Goal: Task Accomplishment & Management: Manage account settings

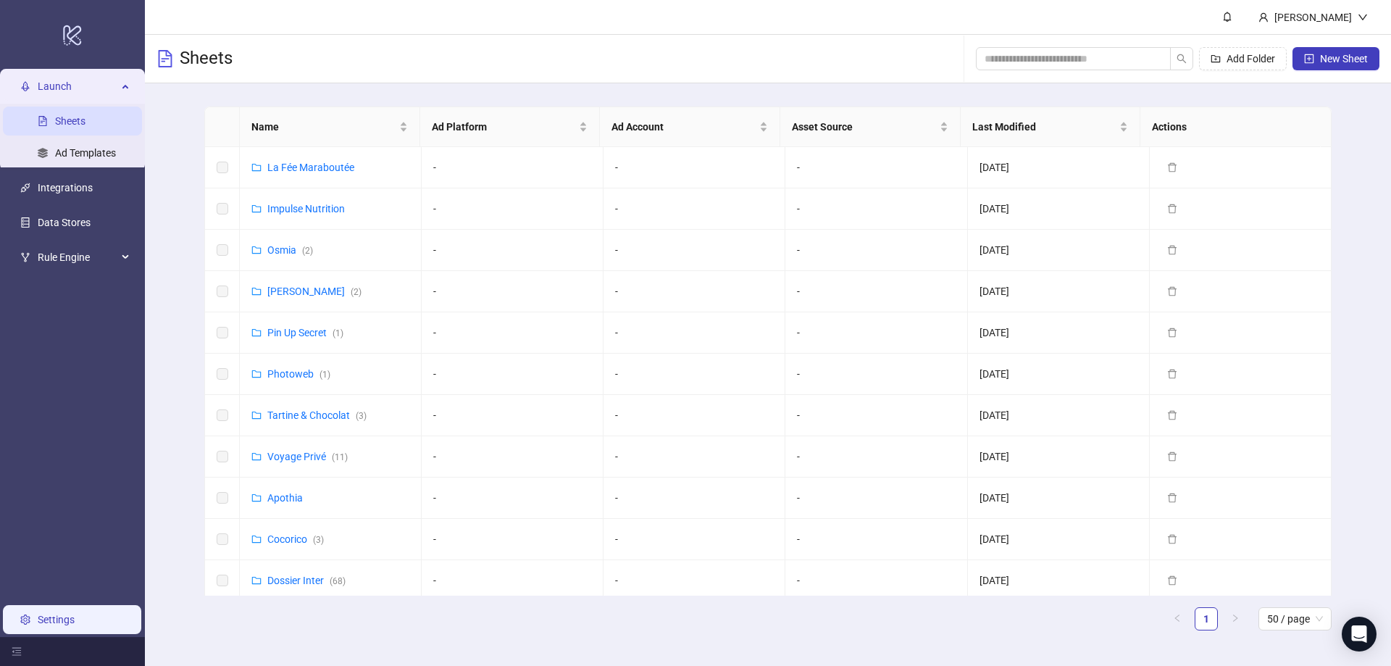
click at [50, 621] on link "Settings" at bounding box center [56, 619] width 37 height 12
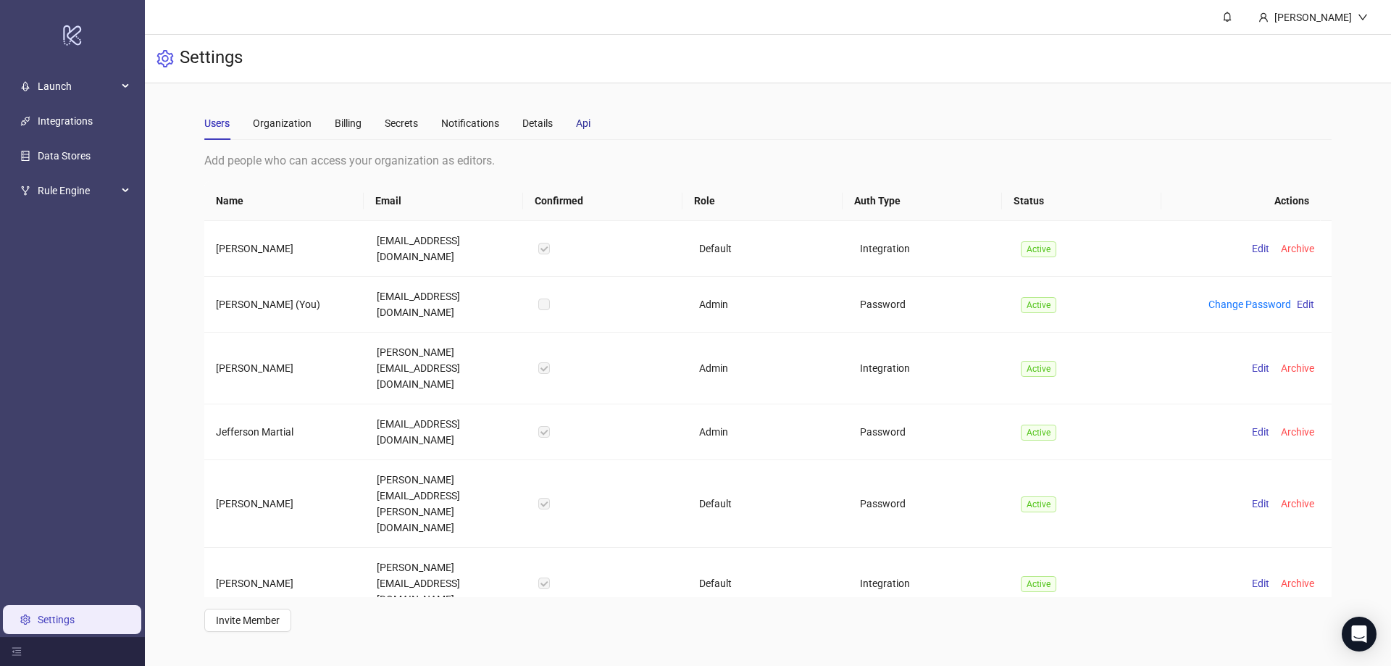
click at [586, 125] on div "Api" at bounding box center [583, 123] width 14 height 16
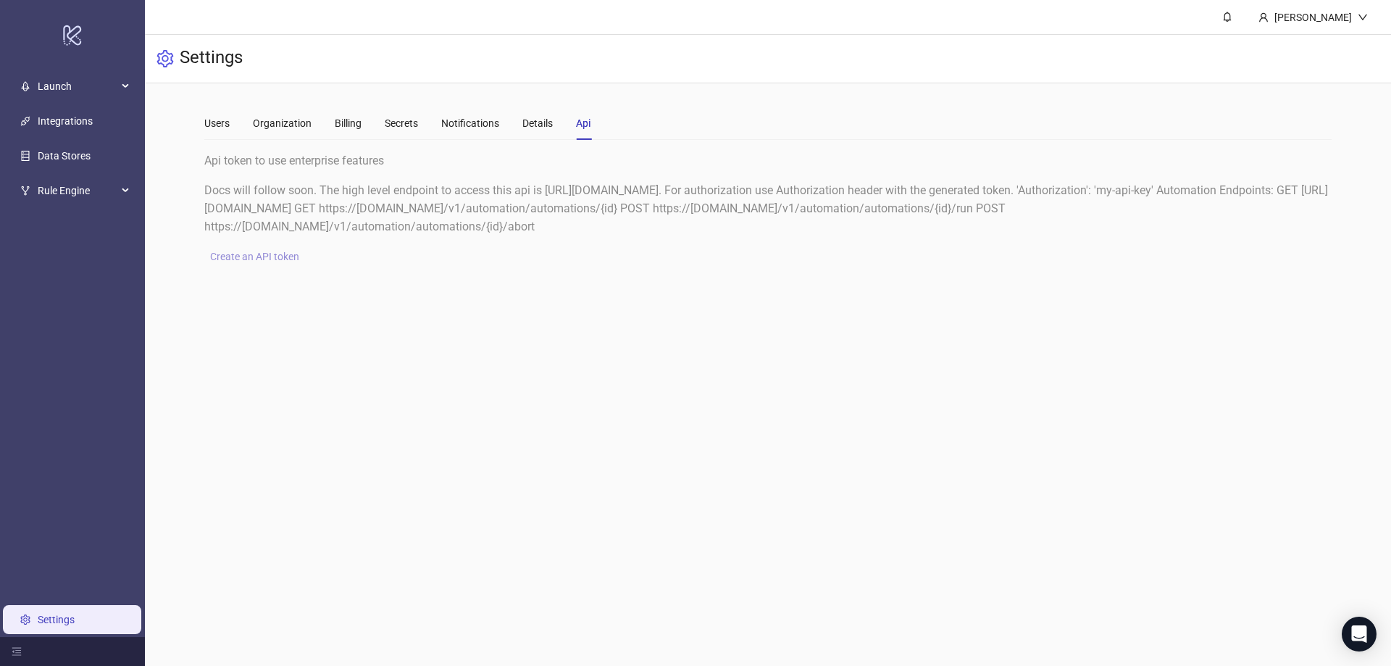
click at [268, 254] on span "Create an API token" at bounding box center [254, 257] width 89 height 12
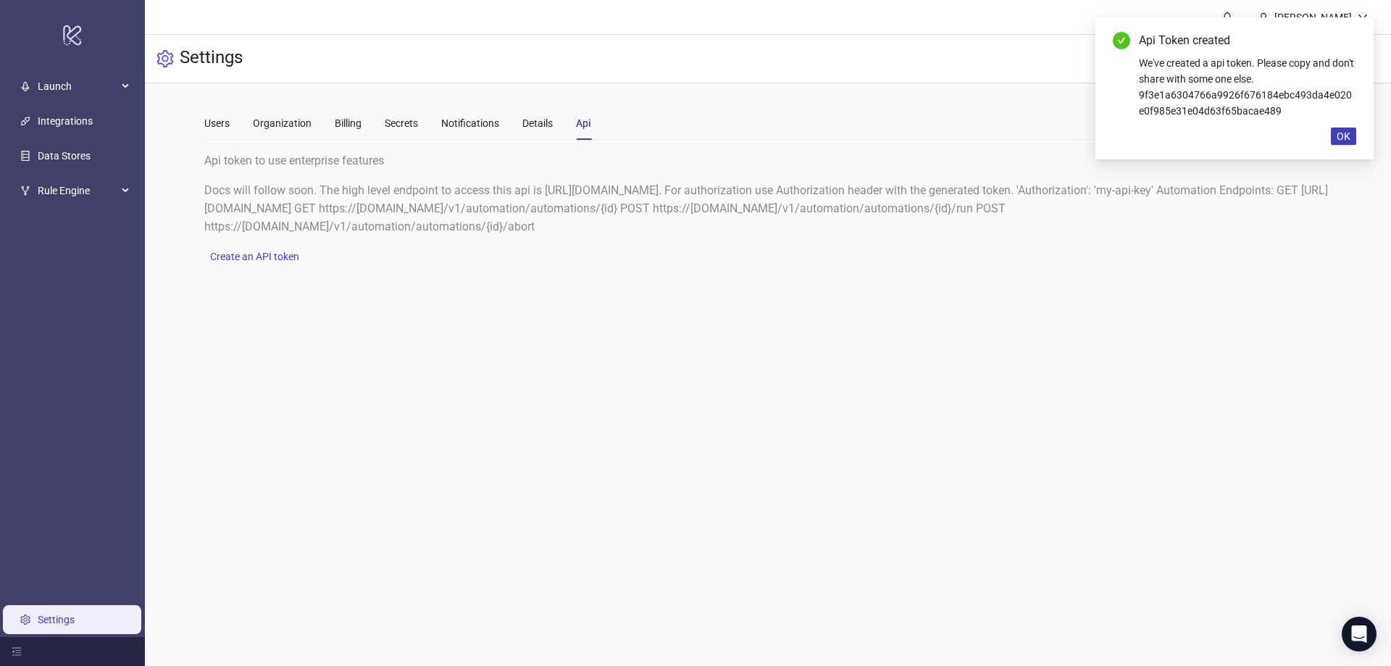
click at [1241, 102] on div "We've created a api token. Please copy and don't share with some one else. 9f3e…" at bounding box center [1247, 87] width 217 height 64
click at [1247, 91] on div "We've created a api token. Please copy and don't share with some one else. 9f3e…" at bounding box center [1247, 87] width 217 height 64
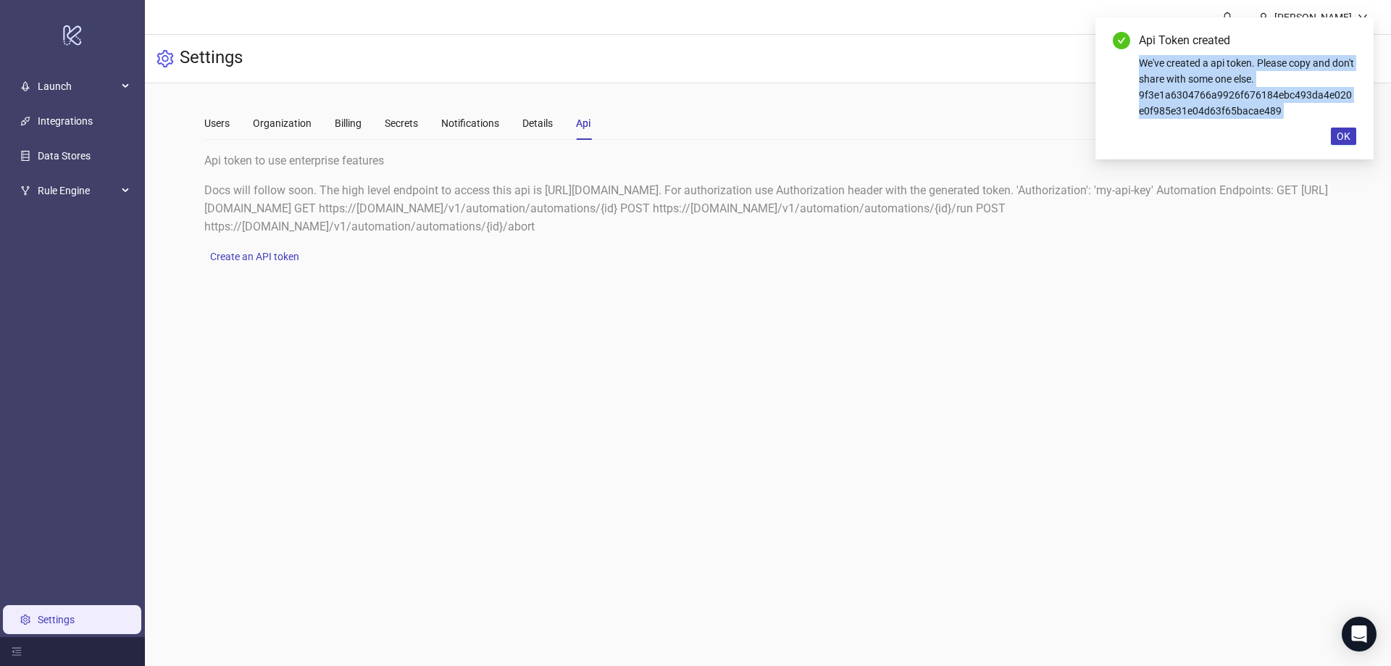
click at [1247, 91] on div "We've created a api token. Please copy and don't share with some one else. 9f3e…" at bounding box center [1247, 87] width 217 height 64
click at [1247, 92] on div "We've created a api token. Please copy and don't share with some one else. 9f3e…" at bounding box center [1247, 87] width 217 height 64
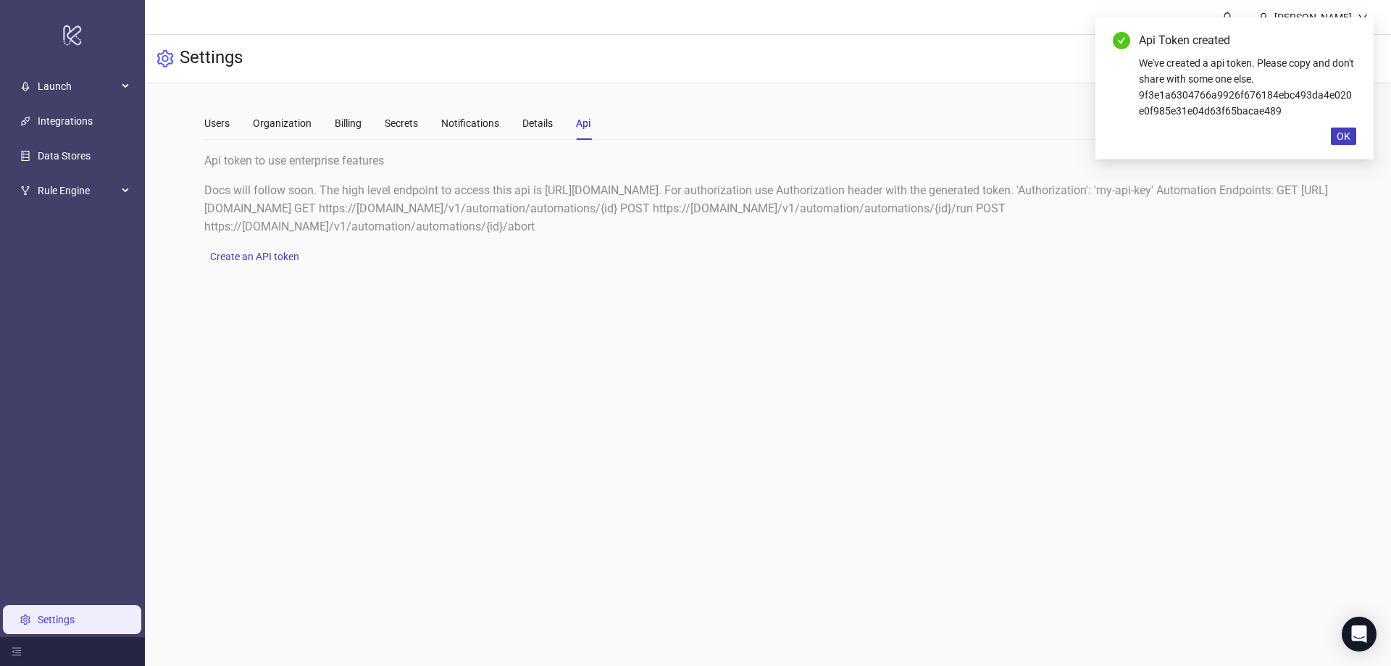
click at [1255, 96] on div "We've created a api token. Please copy and don't share with some one else. 9f3e…" at bounding box center [1247, 87] width 217 height 64
copy div "9f3e1a6304766a9926f676184ebc493da4e020e0f985e31e04d63f65bacae489"
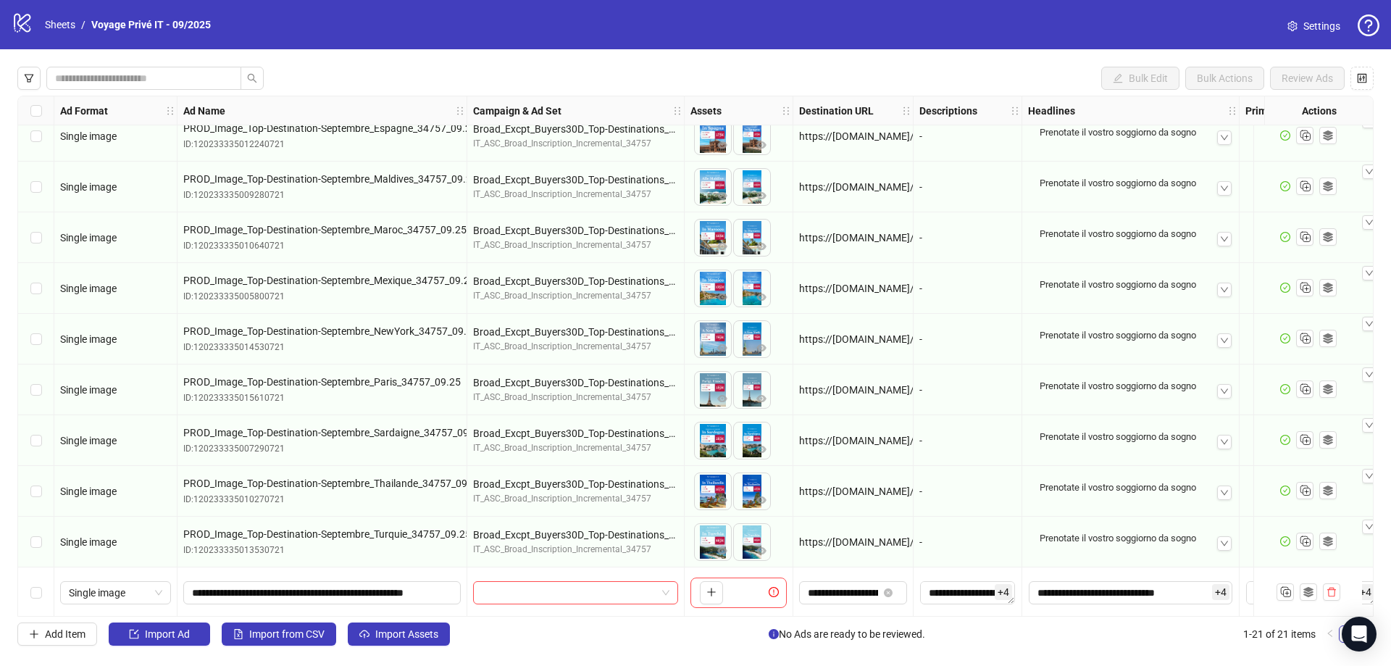
scroll to position [580, 0]
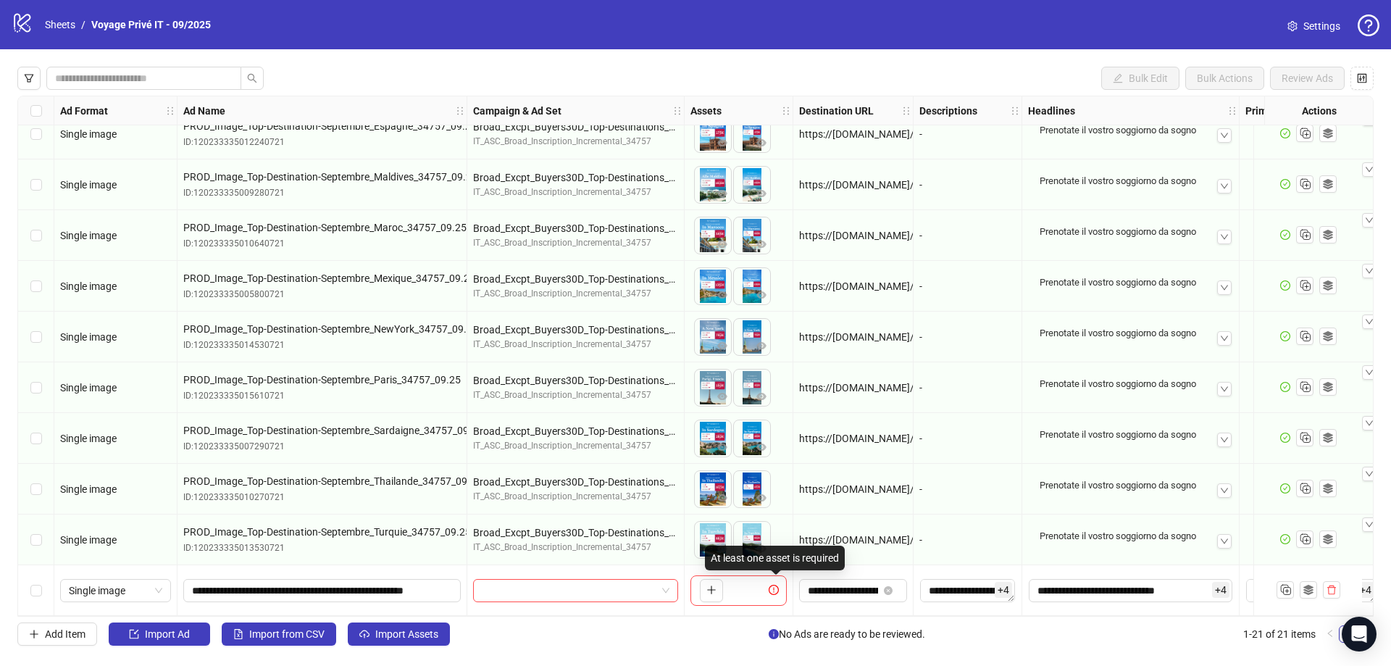
click at [772, 585] on icon "exclamation-circle" at bounding box center [773, 590] width 10 height 10
click at [665, 584] on span at bounding box center [576, 590] width 188 height 22
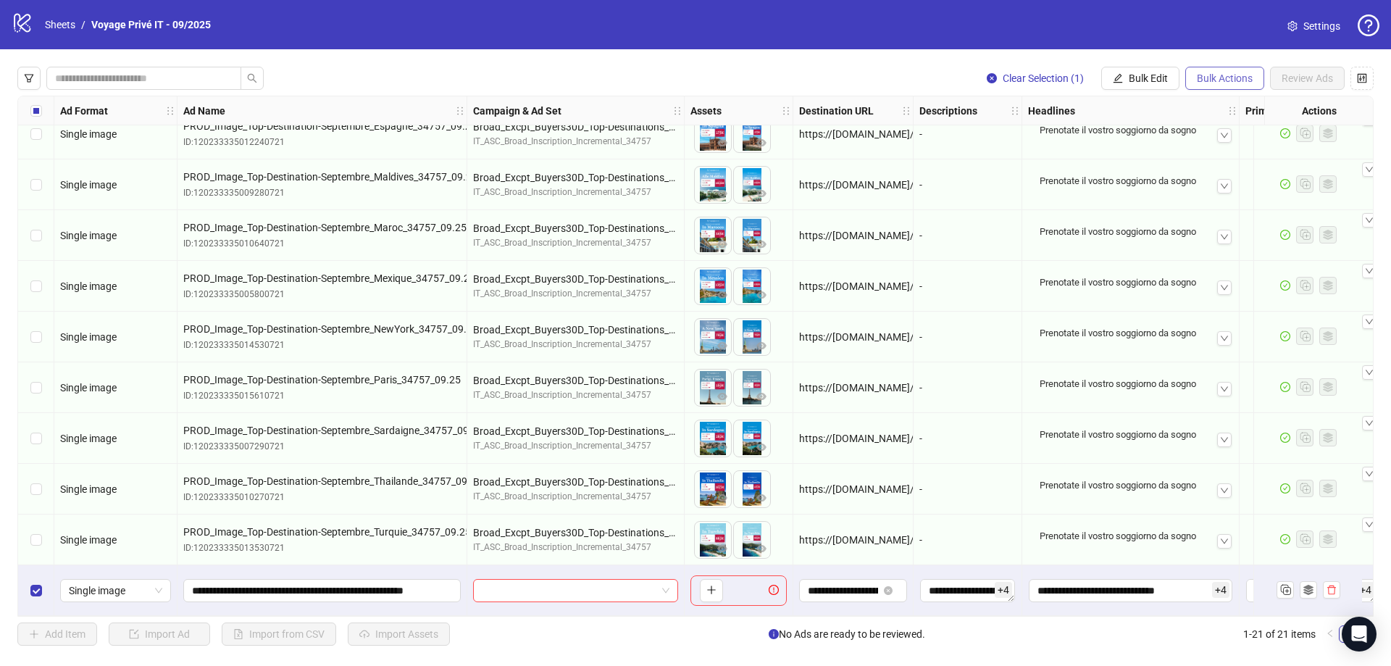
click at [1228, 84] on span "Bulk Actions" at bounding box center [1225, 78] width 56 height 12
click at [1217, 111] on span "Delete" at bounding box center [1244, 108] width 99 height 16
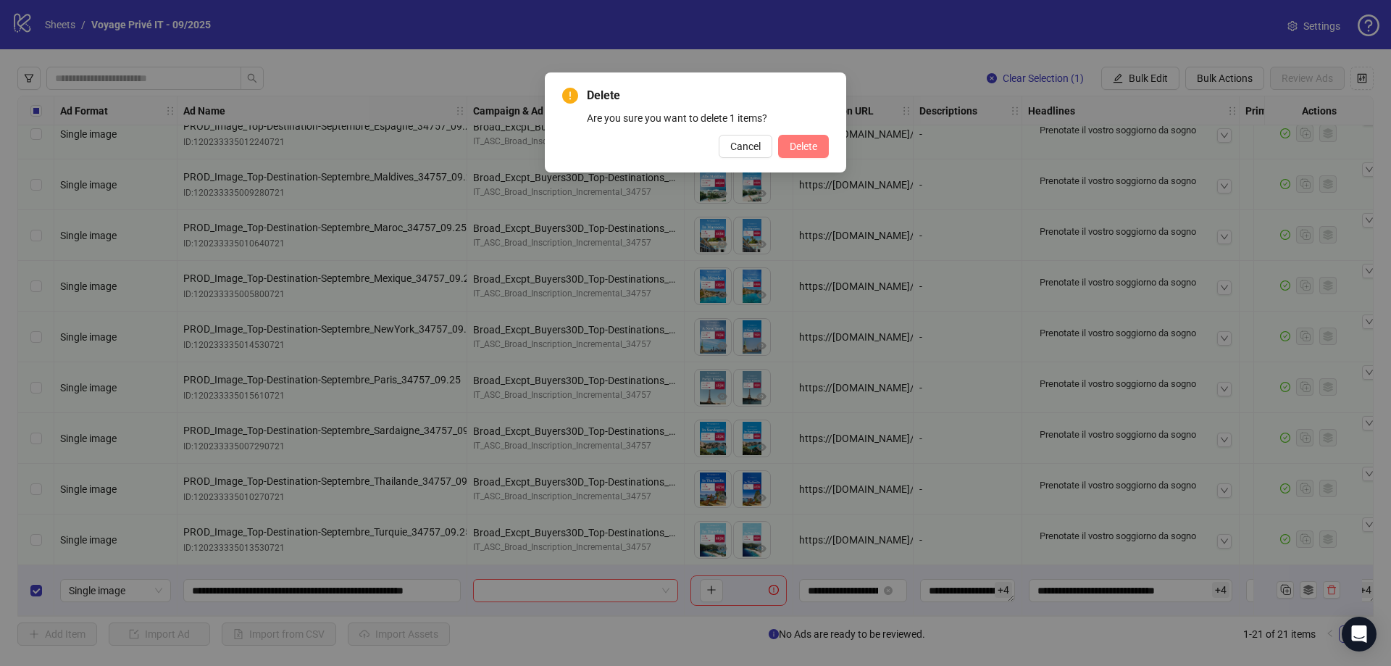
click at [810, 148] on span "Delete" at bounding box center [803, 147] width 28 height 12
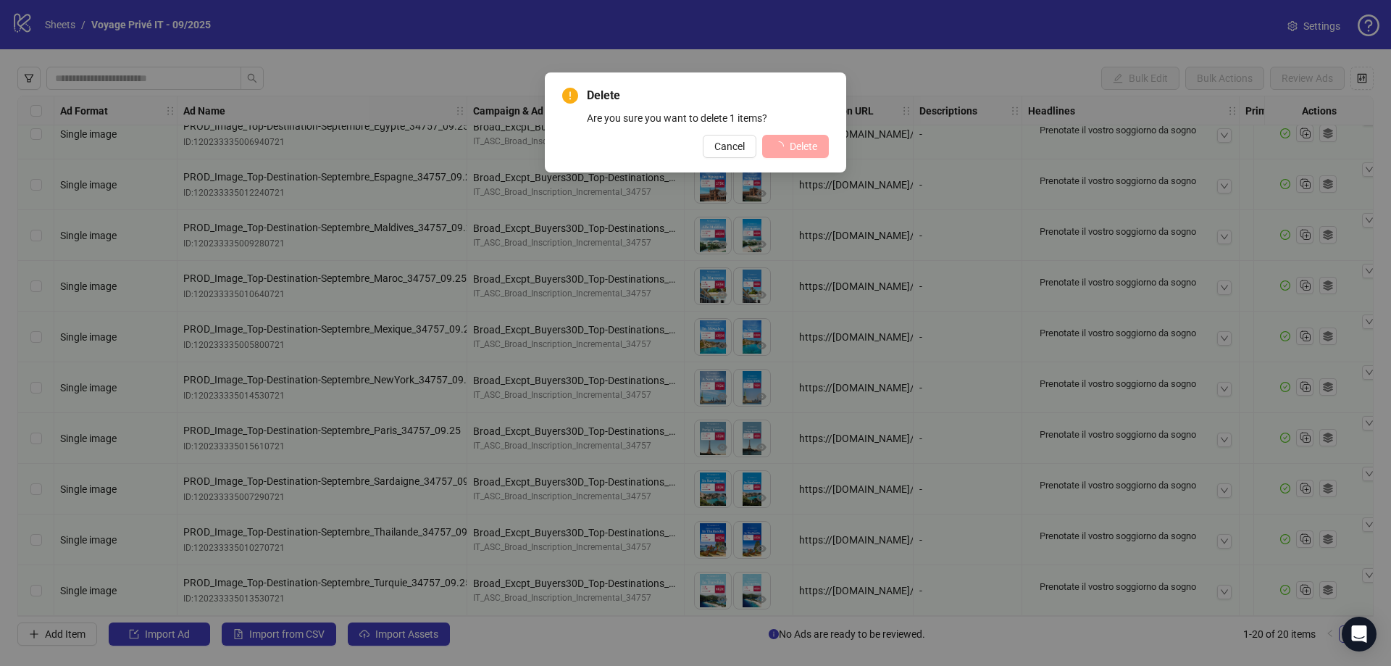
scroll to position [529, 0]
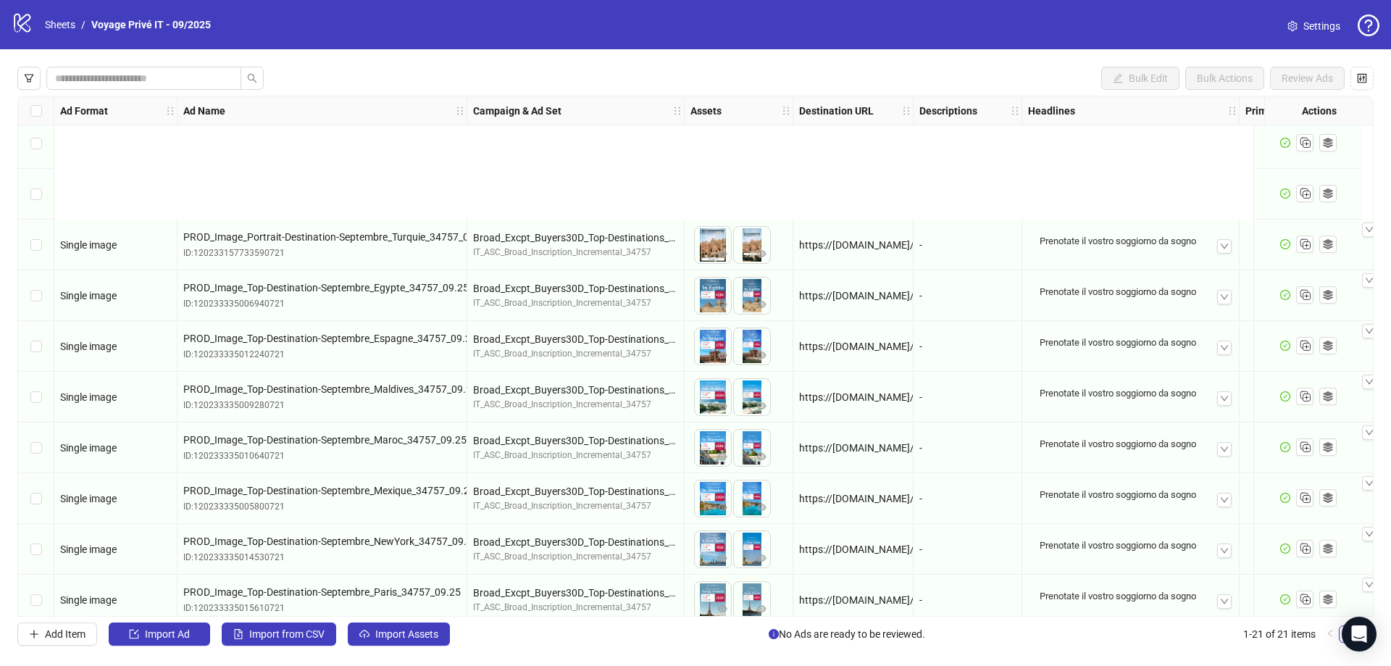
scroll to position [580, 0]
